Goal: Information Seeking & Learning: Learn about a topic

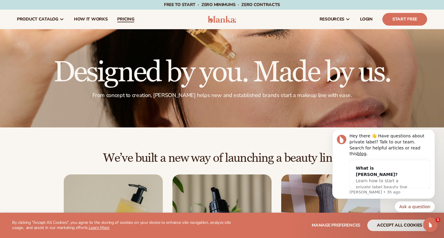
click at [126, 17] on span "pricing" at bounding box center [125, 19] width 17 height 5
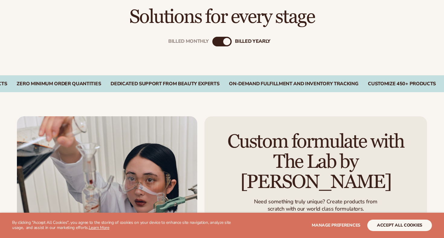
scroll to position [202, 0]
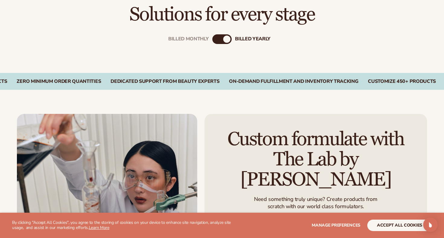
click at [228, 40] on div "billed Yearly" at bounding box center [226, 39] width 7 height 7
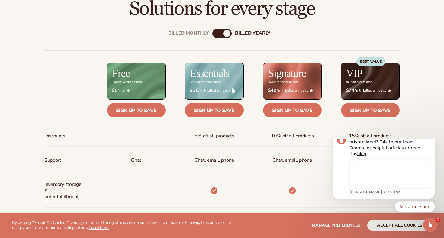
scroll to position [208, 0]
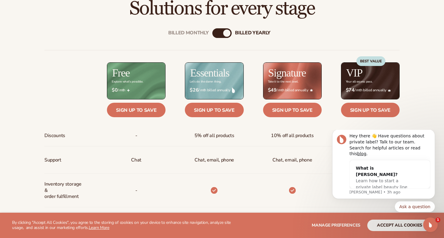
click at [220, 32] on div "Billed Monthly billed Yearly" at bounding box center [221, 33] width 19 height 10
click at [226, 33] on div "billed Yearly" at bounding box center [226, 33] width 7 height 7
drag, startPoint x: 226, startPoint y: 36, endPoint x: 205, endPoint y: 36, distance: 20.8
click at [212, 36] on div "Billed Monthly billed Yearly" at bounding box center [221, 33] width 19 height 10
click at [205, 36] on div "Billed Monthly" at bounding box center [188, 33] width 40 height 6
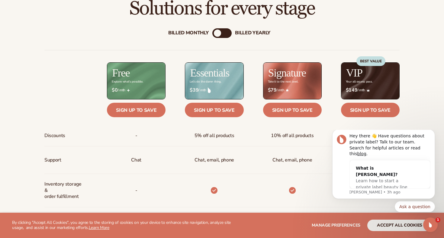
click at [246, 32] on div "billed Yearly" at bounding box center [252, 33] width 35 height 6
click at [191, 32] on div "Billed Monthly" at bounding box center [188, 33] width 40 height 6
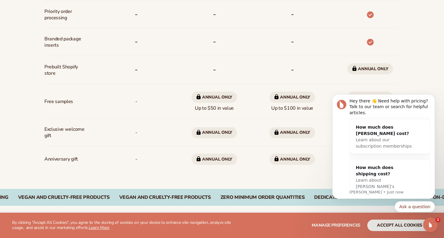
scroll to position [444, 0]
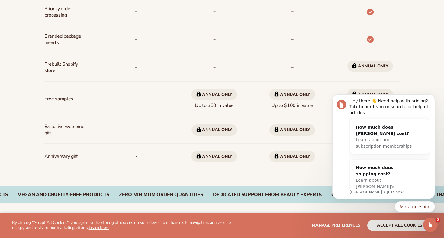
click at [220, 108] on span "Annual only Up to $50 in value" at bounding box center [214, 99] width 46 height 25
click at [216, 128] on span "Annual only" at bounding box center [214, 130] width 46 height 11
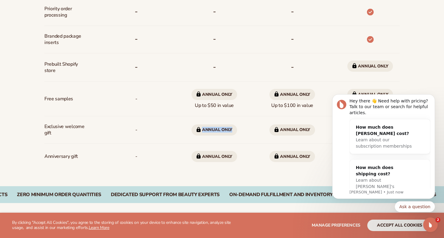
click at [216, 128] on span "Annual only" at bounding box center [214, 130] width 46 height 11
click at [216, 155] on span "Annual only" at bounding box center [214, 156] width 46 height 11
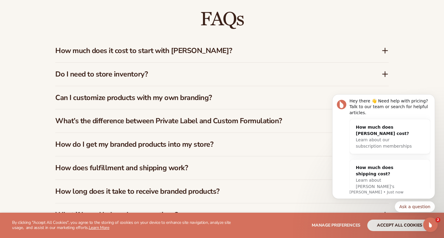
scroll to position [873, 0]
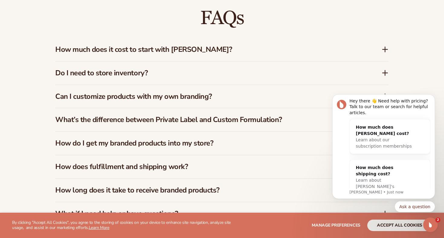
click at [152, 49] on h3 "How much does it cost to start with [PERSON_NAME]?" at bounding box center [209, 49] width 308 height 9
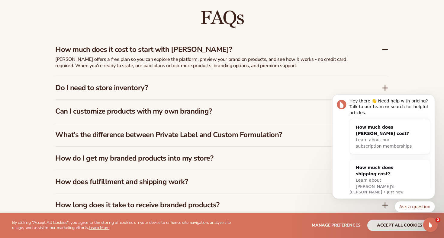
click at [171, 85] on h3 "Do I need to store inventory?" at bounding box center [209, 88] width 308 height 9
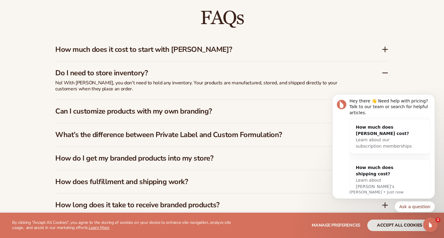
click at [171, 109] on h3 "Can I customize products with my own branding?" at bounding box center [209, 111] width 308 height 9
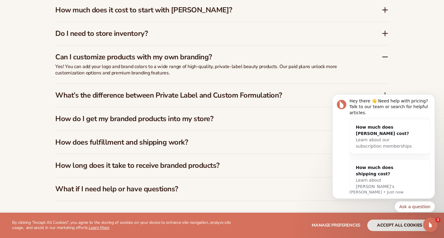
scroll to position [916, 0]
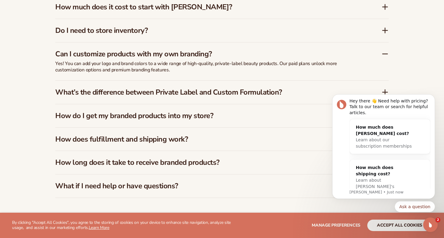
click at [182, 95] on h3 "What’s the difference between Private Label and Custom Formulation?" at bounding box center [209, 92] width 308 height 9
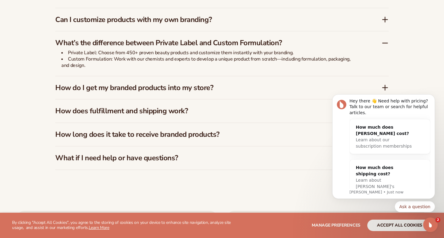
click at [176, 90] on h3 "How do I get my branded products into my store?" at bounding box center [209, 88] width 308 height 9
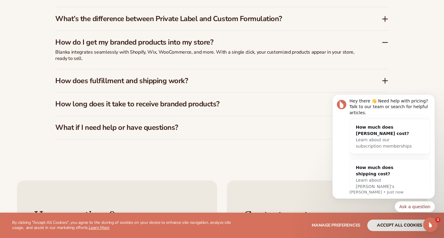
scroll to position [984, 0]
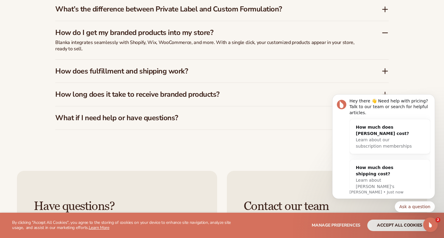
click at [176, 67] on h3 "How does fulfillment and shipping work?" at bounding box center [209, 71] width 308 height 9
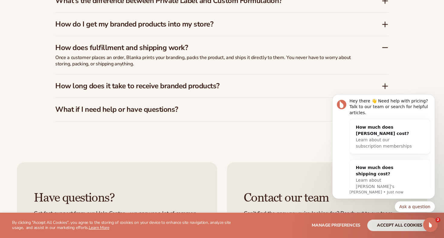
scroll to position [993, 0]
click at [172, 17] on div "How do I get my branded products into my store?" at bounding box center [221, 23] width 333 height 23
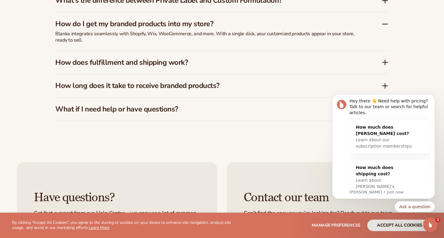
click at [155, 93] on div "How long does it take to receive branded products?" at bounding box center [221, 85] width 333 height 23
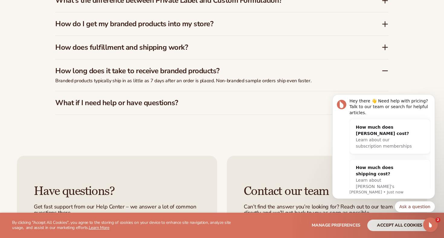
click at [152, 106] on h3 "What if I need help or have questions?" at bounding box center [209, 103] width 308 height 9
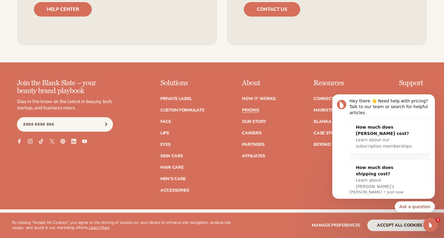
scroll to position [1229, 0]
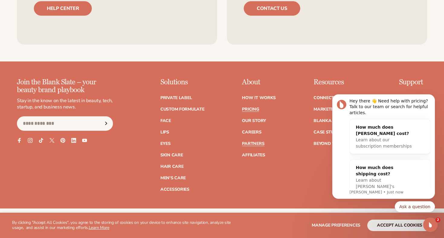
click at [255, 142] on link "Partners" at bounding box center [253, 144] width 22 height 4
click at [180, 157] on link "Skin Care" at bounding box center [171, 155] width 22 height 4
click at [185, 111] on link "Custom formulate" at bounding box center [182, 109] width 44 height 4
click at [180, 191] on link "Accessories" at bounding box center [174, 190] width 29 height 4
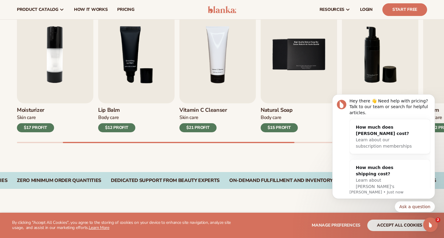
scroll to position [205, 0]
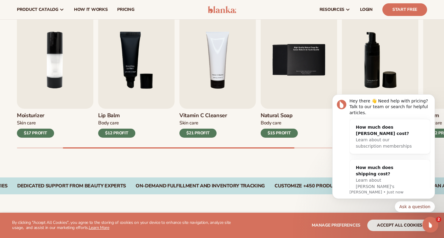
click at [428, 222] on icon "Open Intercom Messenger" at bounding box center [429, 224] width 10 height 10
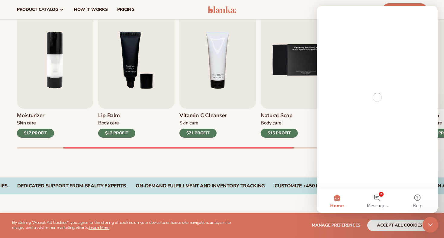
scroll to position [0, 0]
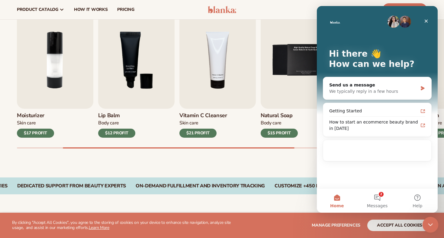
click at [428, 222] on icon "Close Intercom Messenger" at bounding box center [428, 224] width 7 height 7
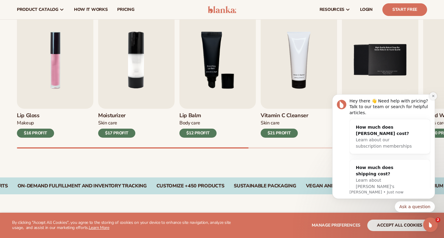
click at [435, 97] on button "Dismiss notification" at bounding box center [433, 96] width 8 height 8
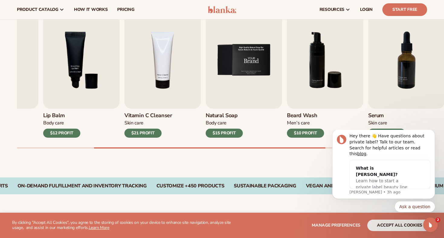
click at [254, 99] on img "5 / 9" at bounding box center [243, 59] width 76 height 97
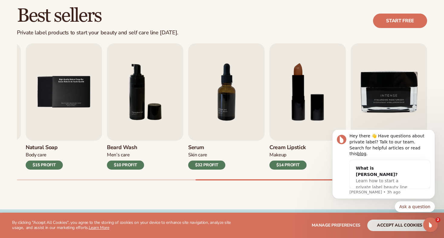
scroll to position [176, 0]
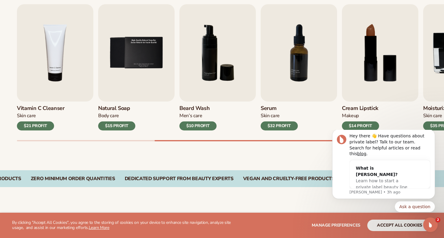
scroll to position [270, 0]
